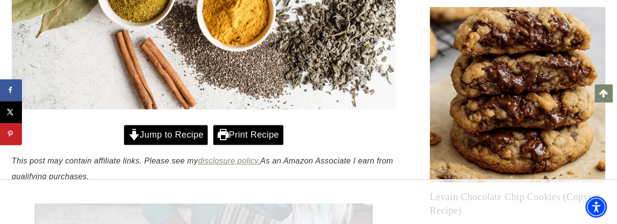
scroll to position [431, 0]
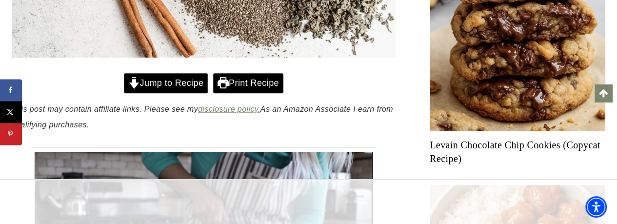
click at [165, 81] on link "Jump to Recipe" at bounding box center [166, 83] width 84 height 20
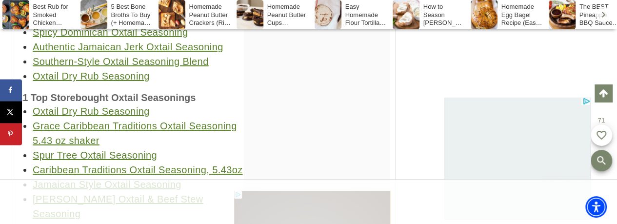
click at [161, 179] on link "Jamaican Style Oxtail Seasoning" at bounding box center [107, 184] width 149 height 11
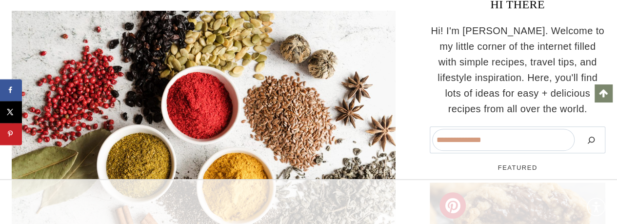
scroll to position [399, 0]
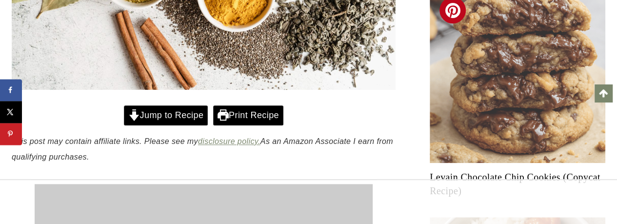
click at [187, 116] on link "Jump to Recipe" at bounding box center [166, 115] width 84 height 20
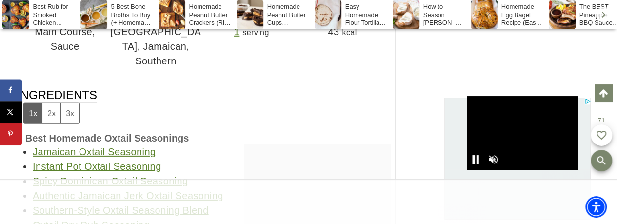
click at [120, 146] on link "Jamaican Oxtail Seasoning" at bounding box center [94, 151] width 123 height 11
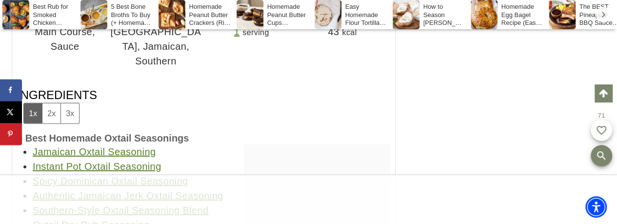
scroll to position [10795, 0]
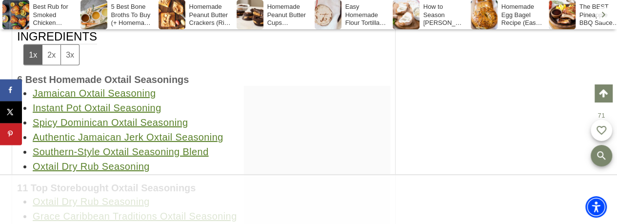
click at [112, 161] on link "Oxtail Dry Rub Seasoning" at bounding box center [91, 166] width 117 height 11
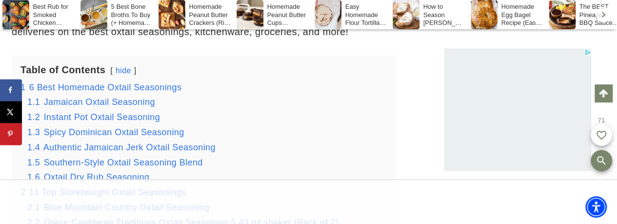
scroll to position [1340, 0]
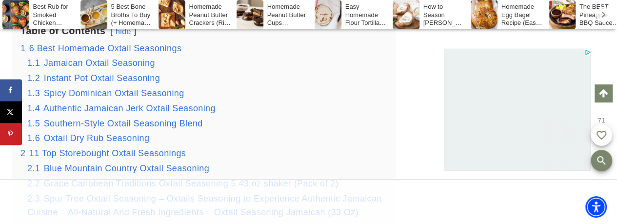
click at [137, 138] on span "Oxtail Dry Rub Seasoning" at bounding box center [97, 138] width 106 height 10
